Goal: Complete application form

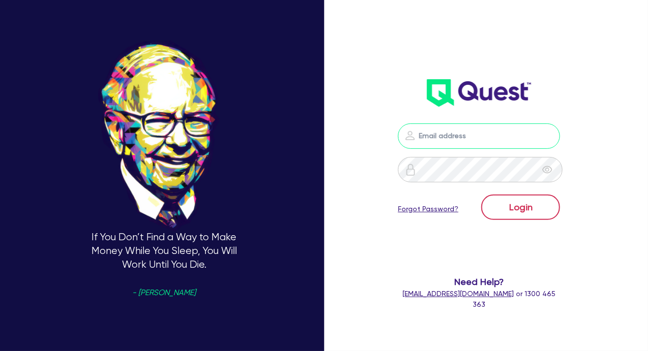
type input "[PERSON_NAME][EMAIL_ADDRESS][DOMAIN_NAME]"
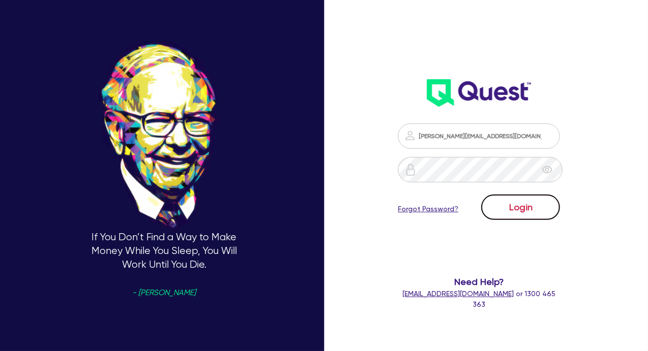
click at [528, 208] on button "Login" at bounding box center [520, 207] width 79 height 25
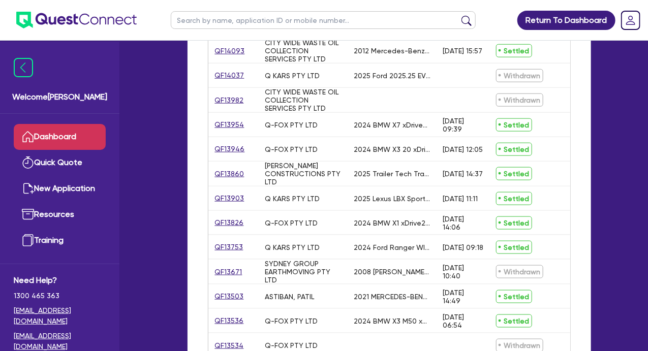
scroll to position [407, 0]
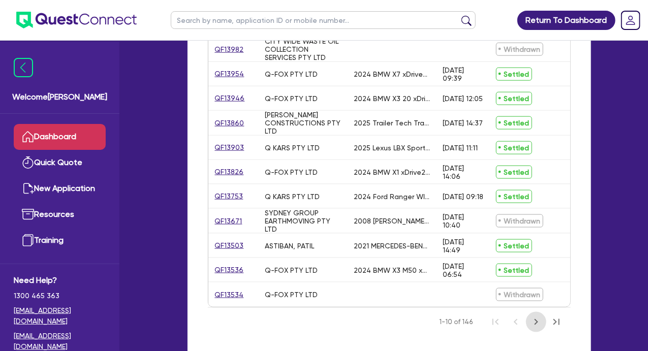
click at [535, 328] on icon "Next Page" at bounding box center [536, 322] width 12 height 12
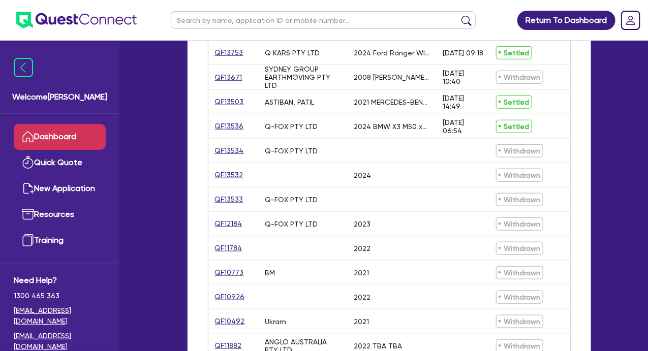
scroll to position [480, 0]
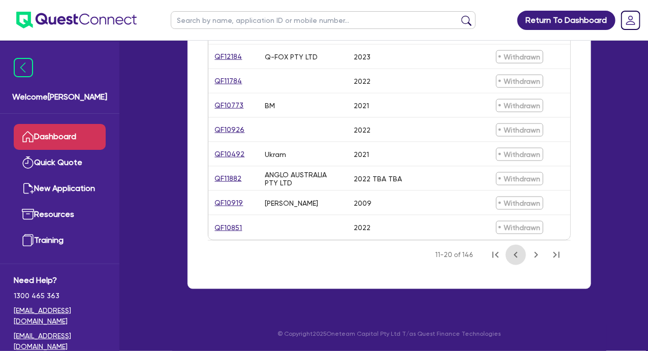
click at [515, 256] on icon "Previous Page" at bounding box center [516, 255] width 12 height 12
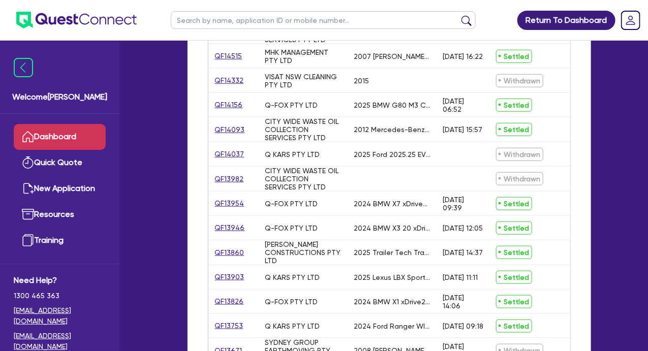
scroll to position [226, 0]
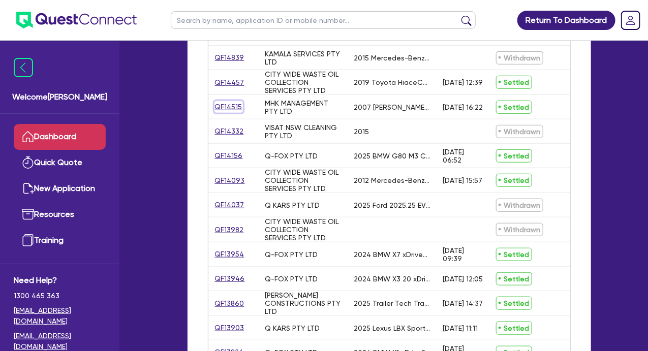
click at [224, 104] on link "QF14515" at bounding box center [229, 107] width 28 height 12
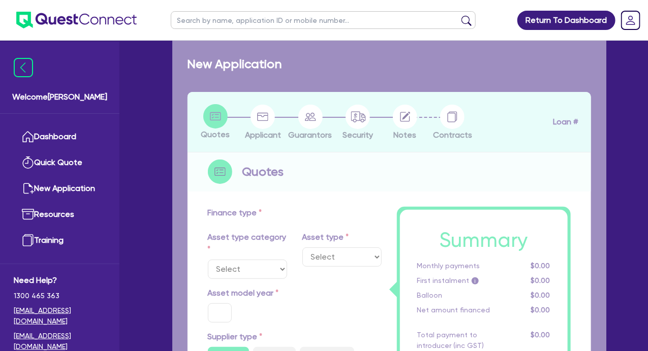
select select "PRIMARY_ASSETS"
type input "2007"
radio input "false"
radio input "true"
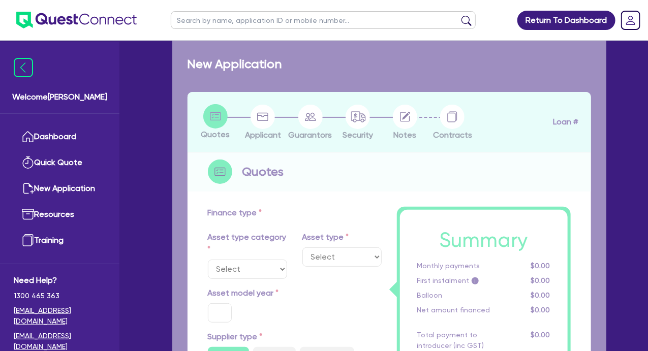
type input "55,000"
type input "5.5"
type input "3,025"
radio input "true"
type input "14.92"
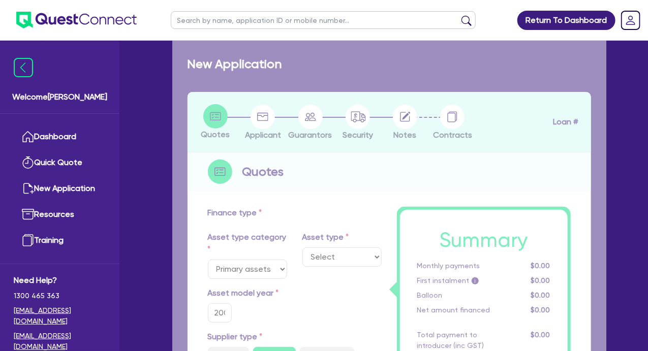
select select "TRAILERS"
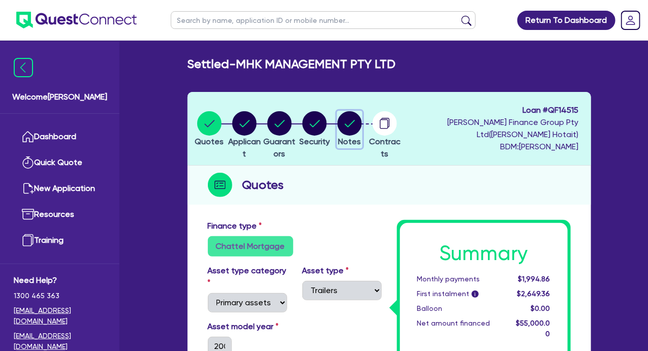
click at [362, 129] on circle "button" at bounding box center [350, 123] width 24 height 24
select select "Quest Finance - Platform Funding"
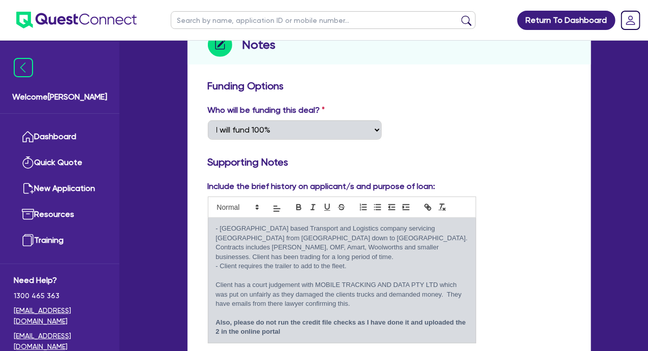
scroll to position [152, 0]
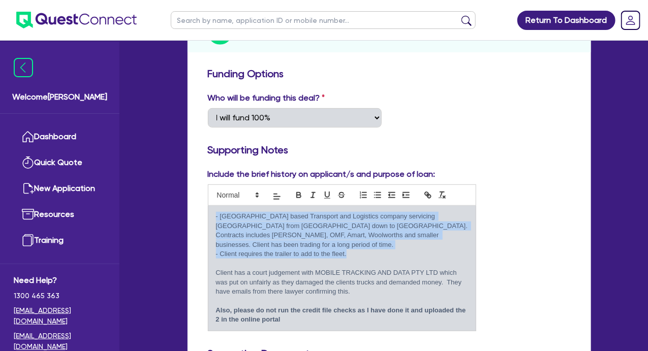
drag, startPoint x: 215, startPoint y: 219, endPoint x: 356, endPoint y: 257, distance: 146.5
click at [356, 257] on div "- [GEOGRAPHIC_DATA] based Transport and Logistics company servicing [GEOGRAPHIC…" at bounding box center [341, 268] width 267 height 125
copy div "- [GEOGRAPHIC_DATA] based Transport and Logistics company servicing [GEOGRAPHIC…"
click at [524, 252] on div "Include the brief history on applicant/s and purpose of loan: - Queensland base…" at bounding box center [389, 253] width 378 height 171
